Goal: Task Accomplishment & Management: Manage account settings

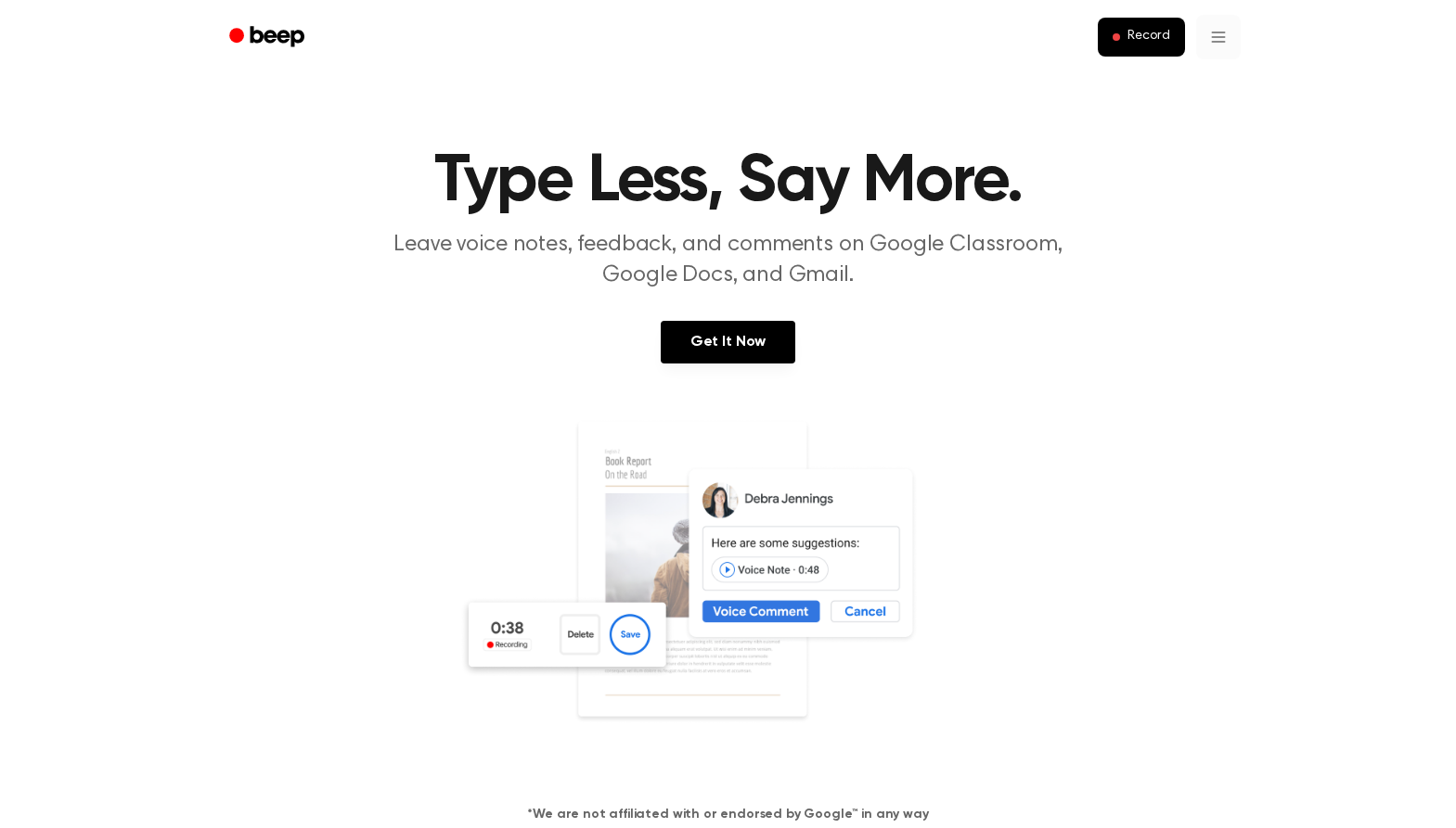
click at [1202, 76] on link "Recording History" at bounding box center [1180, 82] width 115 height 31
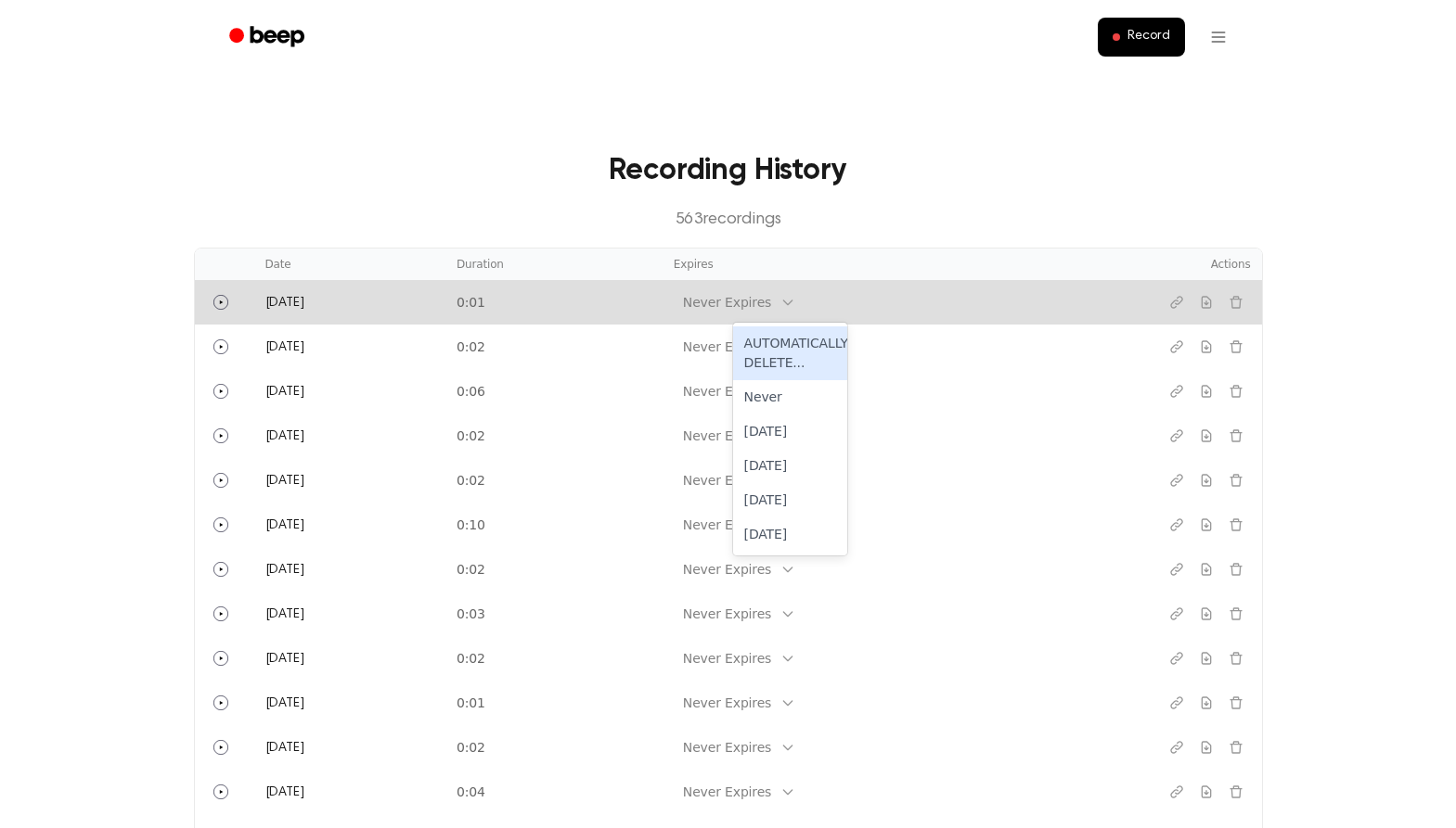
click at [793, 301] on icon at bounding box center [788, 303] width 8 height 5
click at [771, 293] on div "Never Expires" at bounding box center [727, 303] width 88 height 20
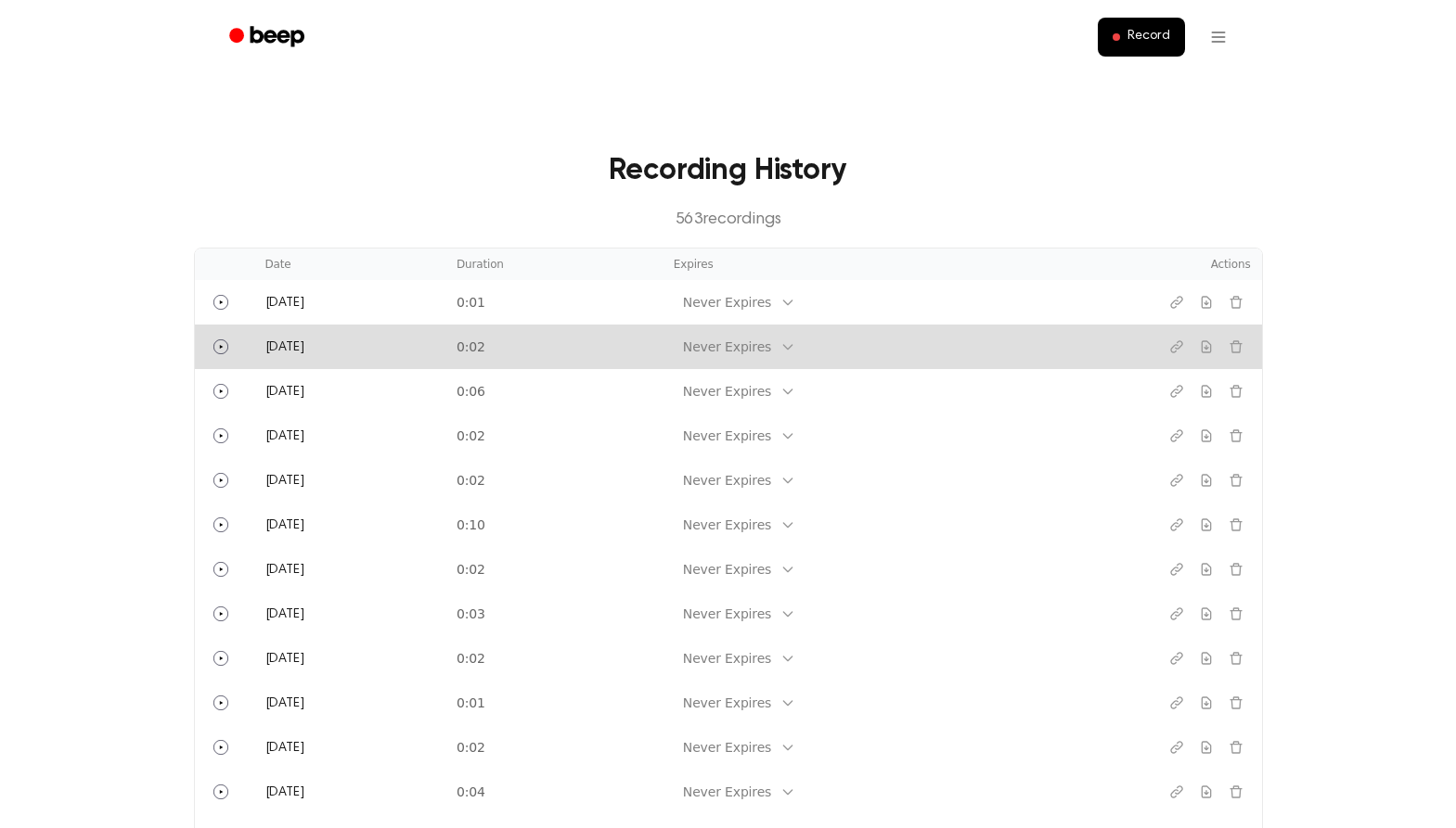
click at [771, 355] on div "Never Expires" at bounding box center [727, 347] width 88 height 20
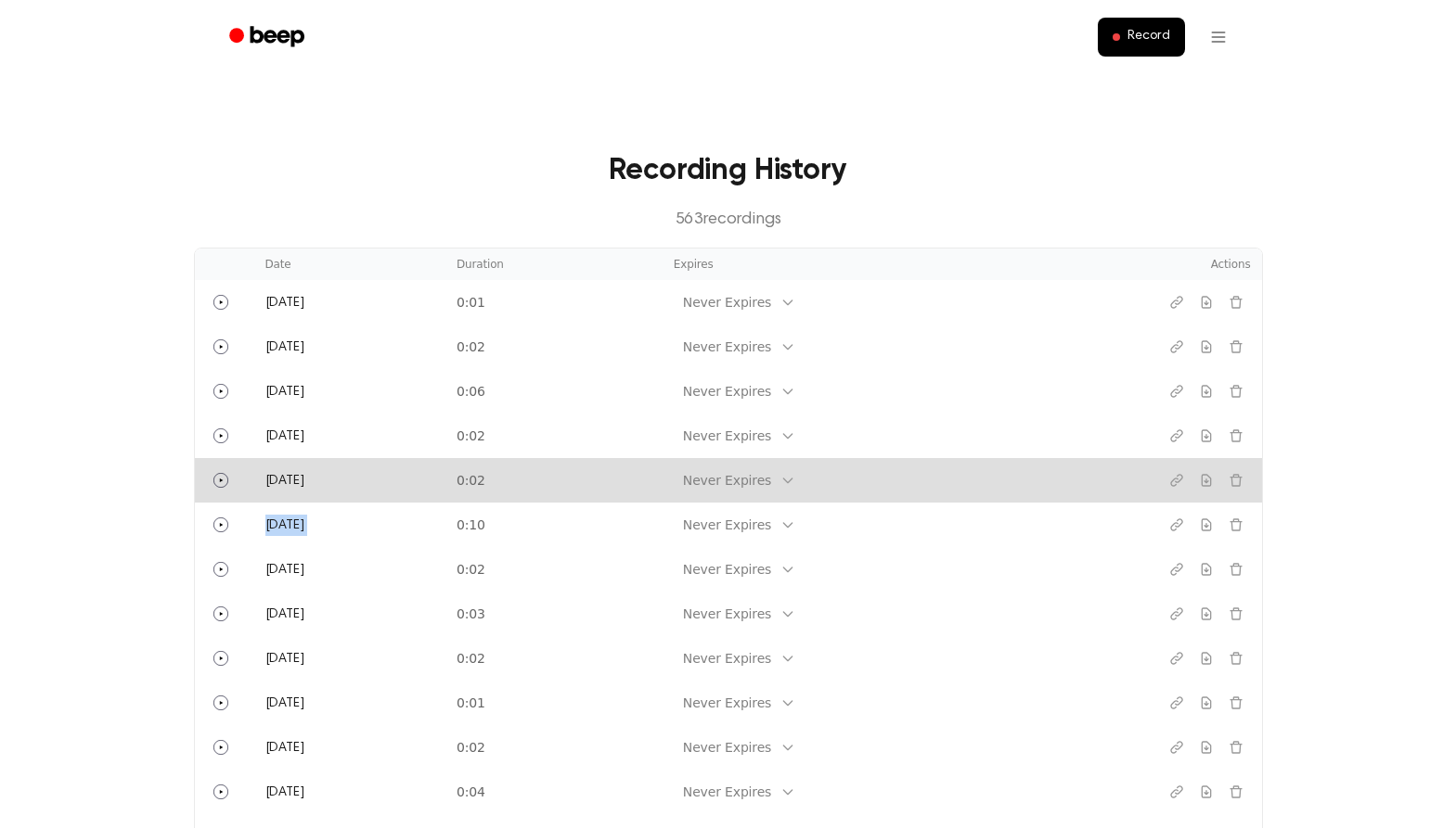
drag, startPoint x: 651, startPoint y: 512, endPoint x: 757, endPoint y: 494, distance: 107.5
click at [749, 495] on tbody "[DATE] 0:01 Never Expires [DATE] 0:02 Never Expires [DATE] 0:06 Never Expires […" at bounding box center [728, 725] width 1067 height 891
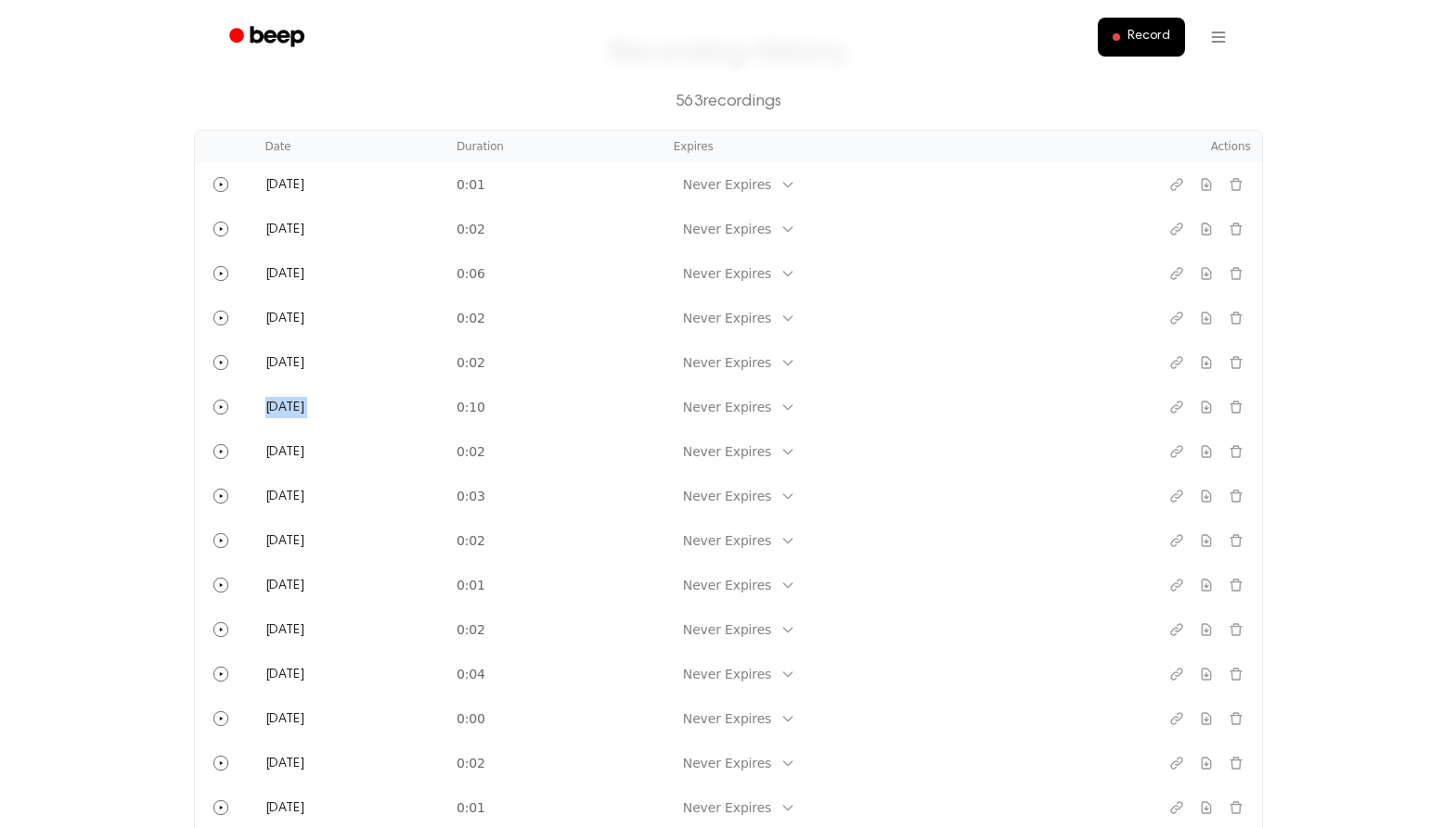
scroll to position [96, 0]
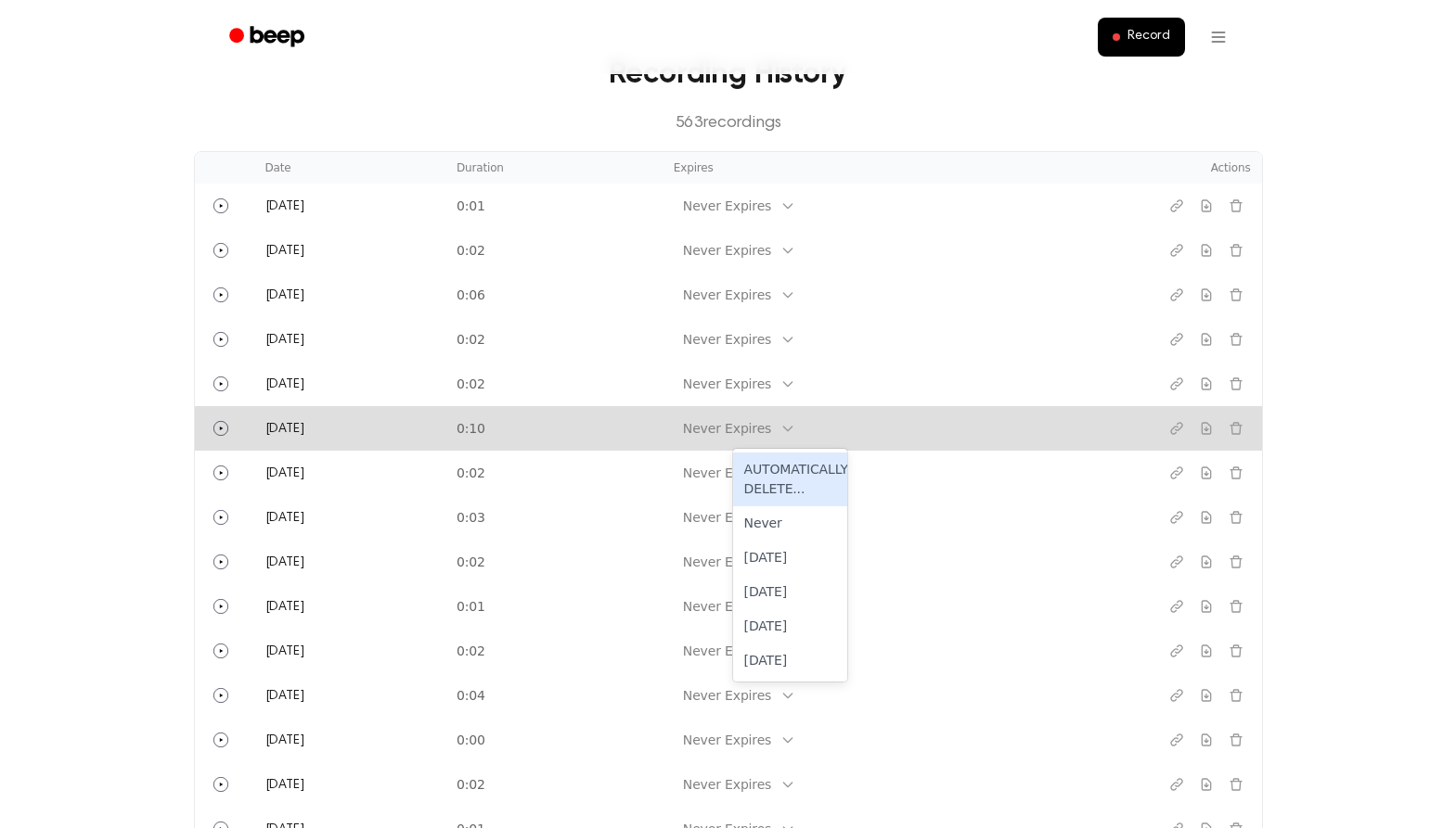
click at [781, 438] on div "Never Expires" at bounding box center [726, 428] width 106 height 23
click at [787, 553] on div "[DATE]" at bounding box center [790, 558] width 114 height 35
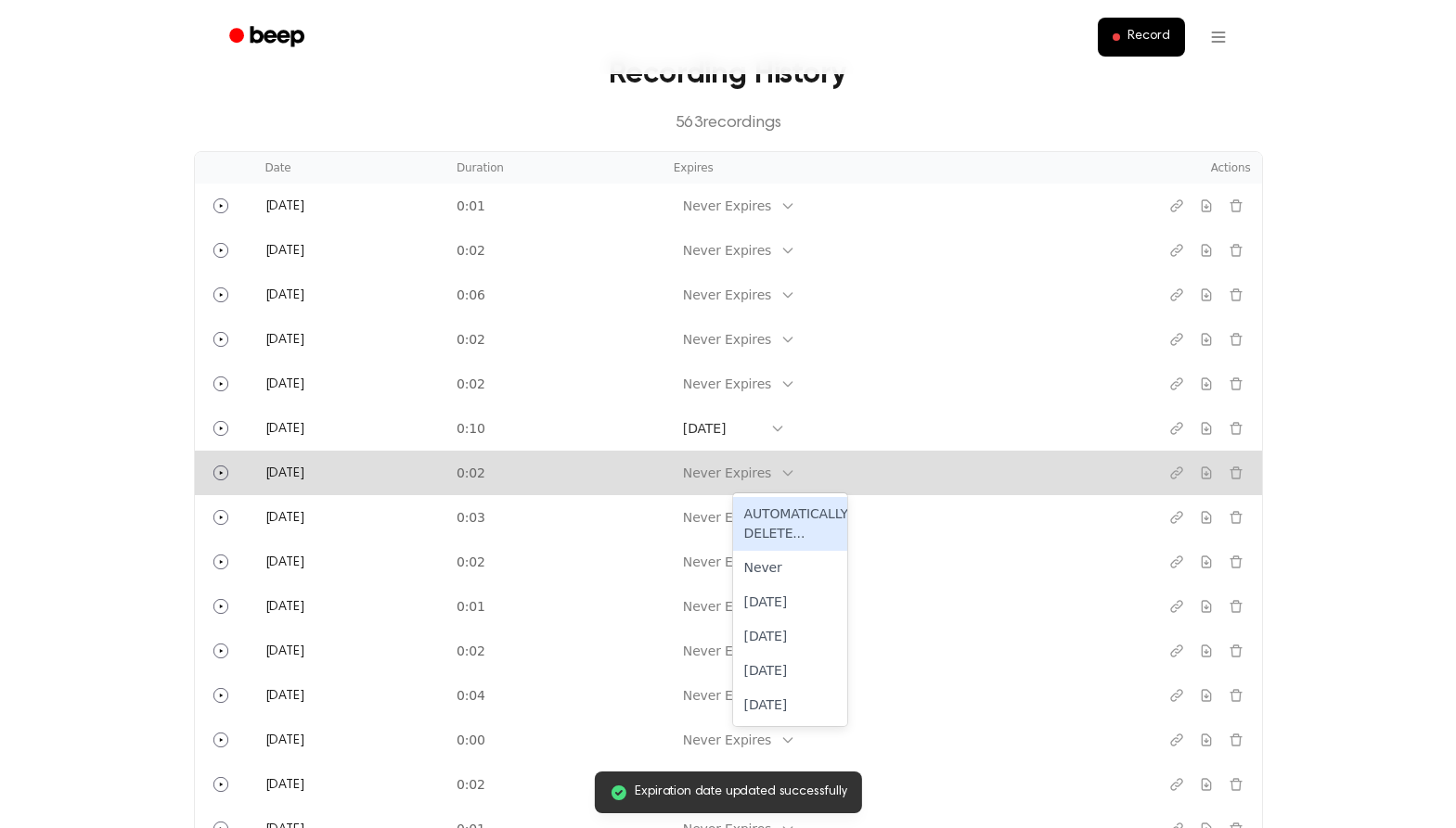
click at [781, 484] on div "Never Expires" at bounding box center [726, 473] width 106 height 23
click at [784, 652] on div "[DATE]" at bounding box center [790, 636] width 114 height 35
click at [192, 118] on main "Expiration date updated successfully Recording History 563 recording s Date Dur…" at bounding box center [728, 582] width 1456 height 1356
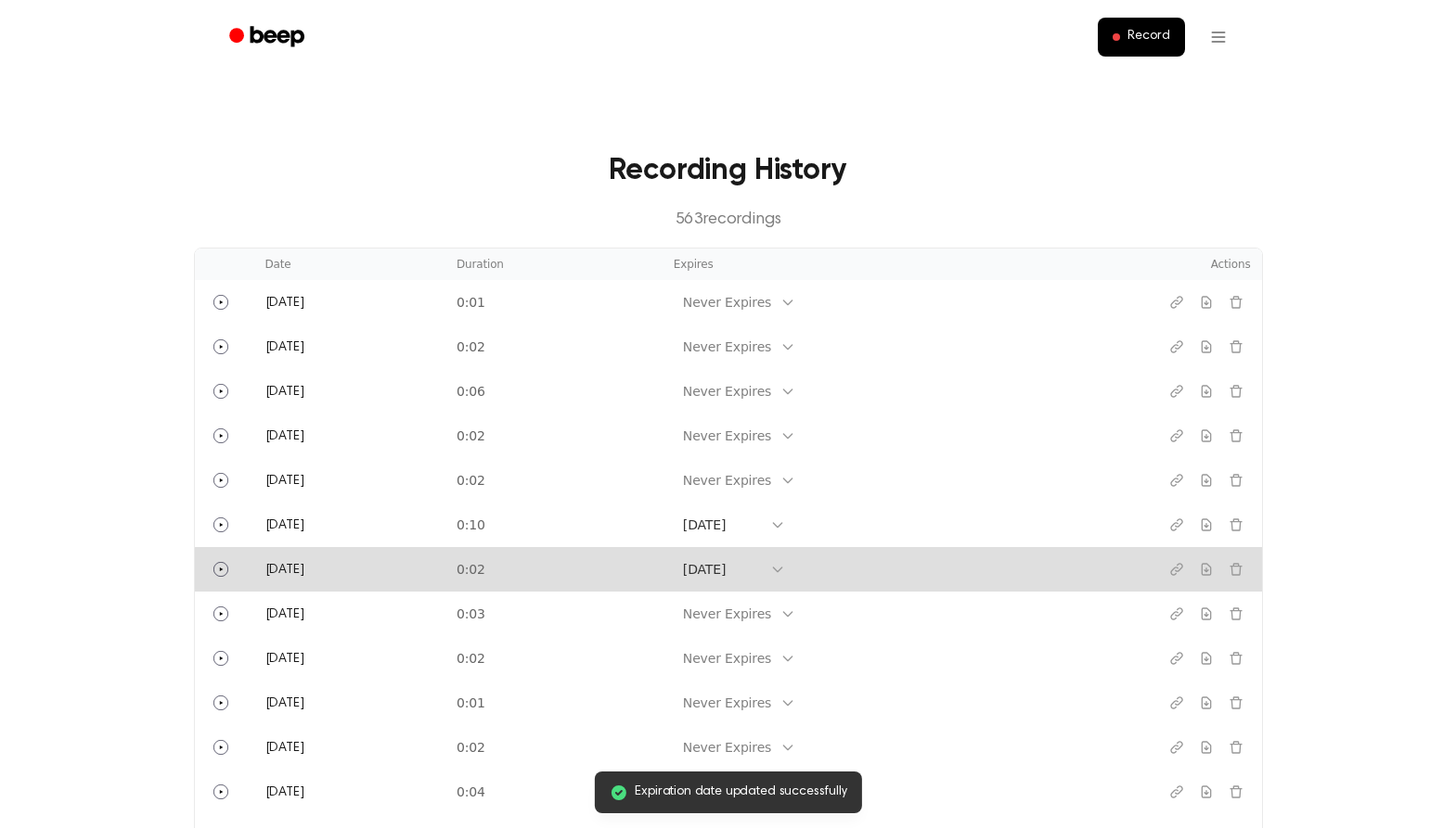
scroll to position [0, 0]
click at [133, 35] on header "Record" at bounding box center [728, 37] width 1456 height 74
click at [121, 37] on header "Record" at bounding box center [728, 37] width 1456 height 74
